Goal: Navigation & Orientation: Find specific page/section

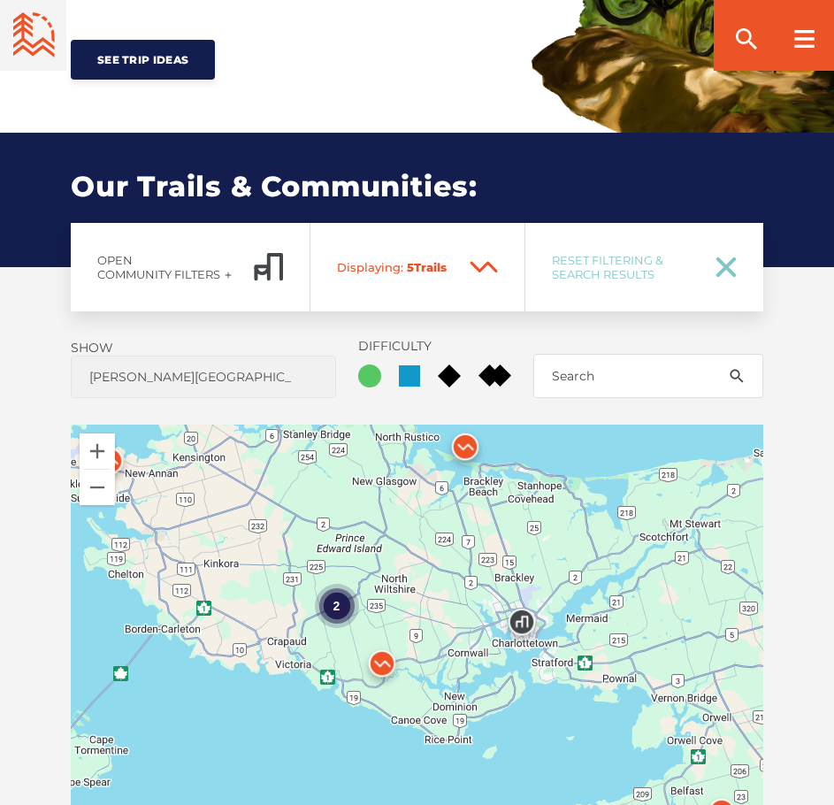
scroll to position [1062, 0]
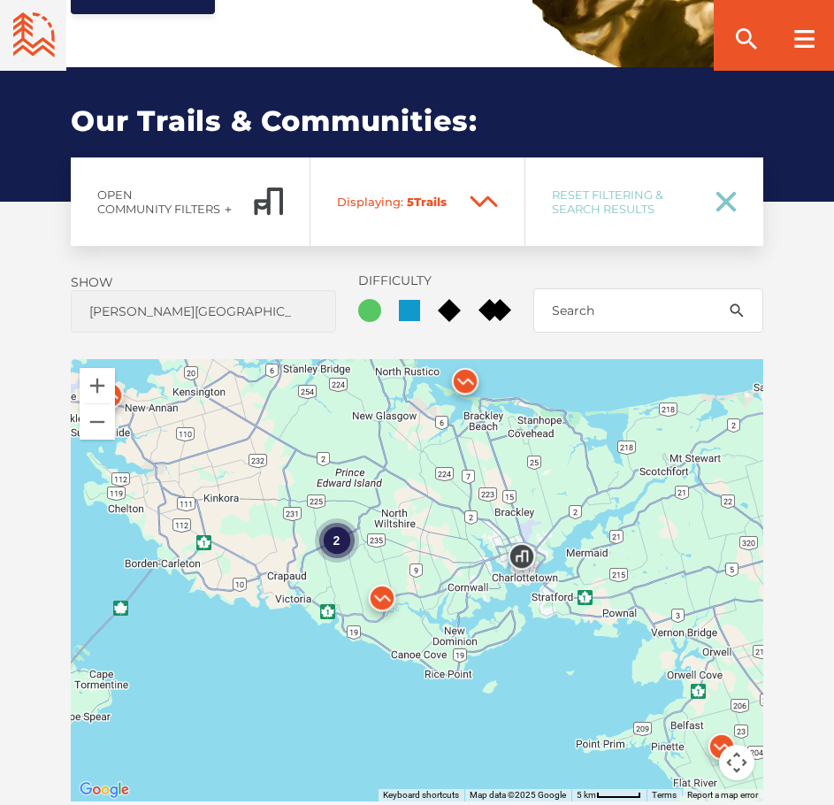
click at [380, 576] on img at bounding box center [382, 602] width 53 height 53
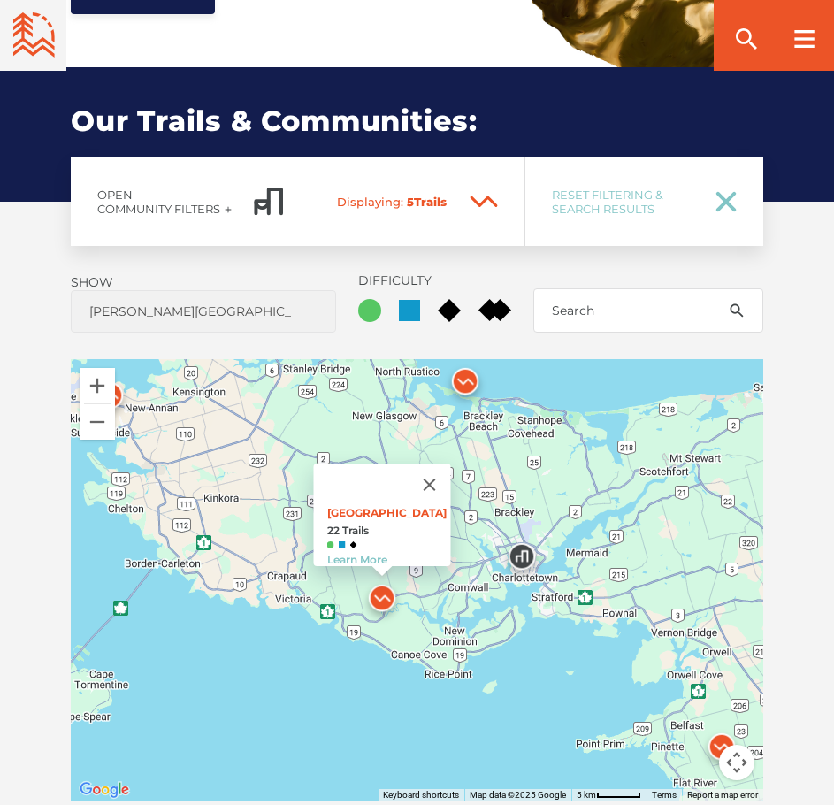
click at [237, 656] on div "2 [GEOGRAPHIC_DATA] 22 Trails Learn More" at bounding box center [417, 580] width 693 height 442
click at [446, 464] on button "Close" at bounding box center [429, 485] width 42 height 42
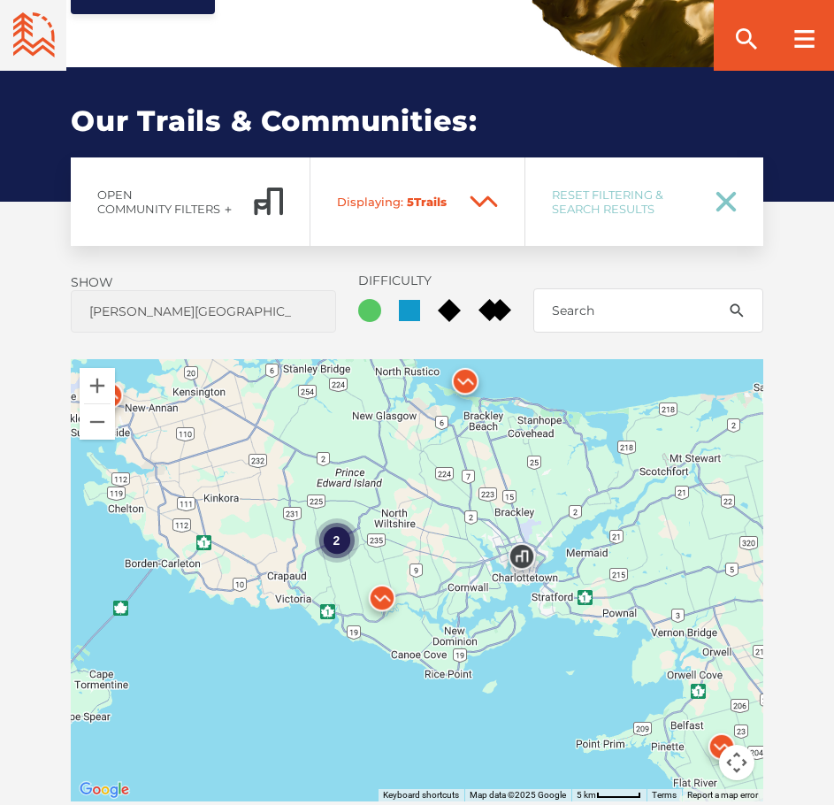
click at [338, 518] on div "2" at bounding box center [336, 540] width 44 height 44
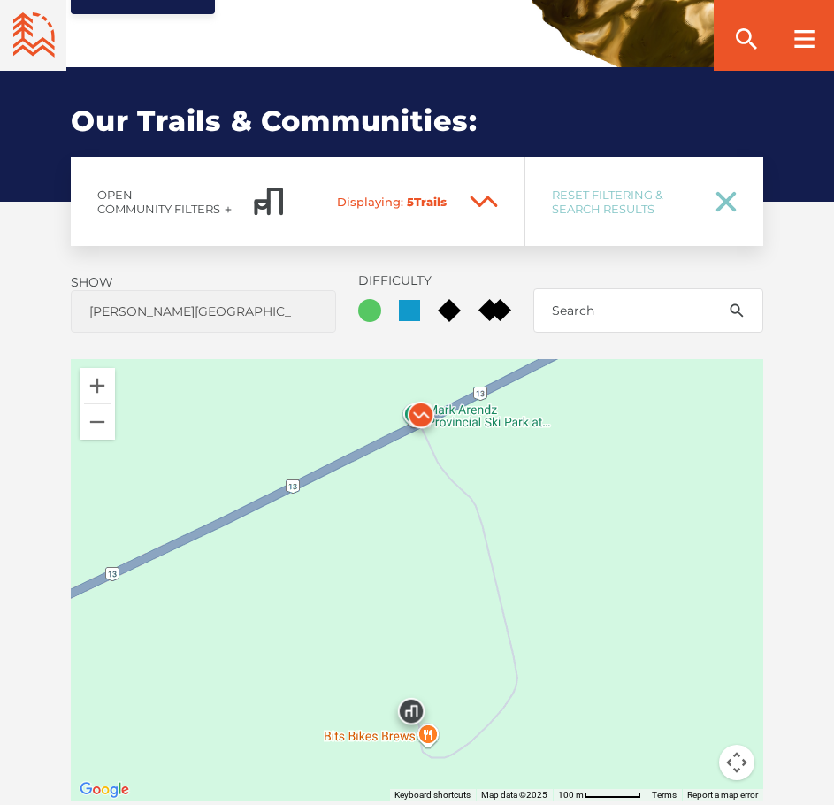
click at [422, 393] on img at bounding box center [421, 419] width 53 height 53
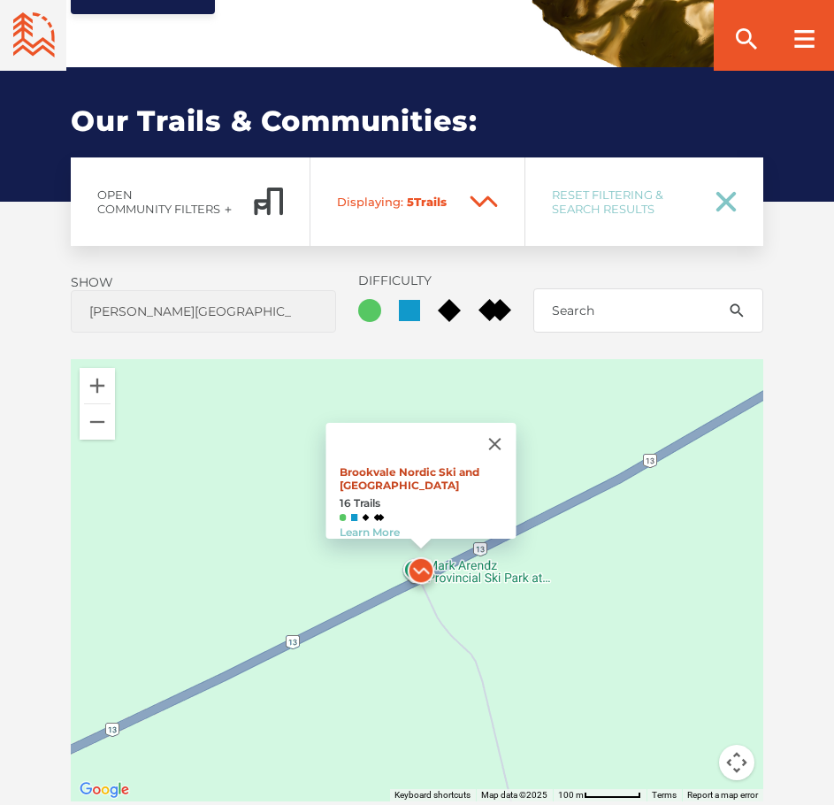
click at [403, 465] on link "Brookvale Nordic Ski and [GEOGRAPHIC_DATA]" at bounding box center [409, 478] width 140 height 27
